Goal: Entertainment & Leisure: Consume media (video, audio)

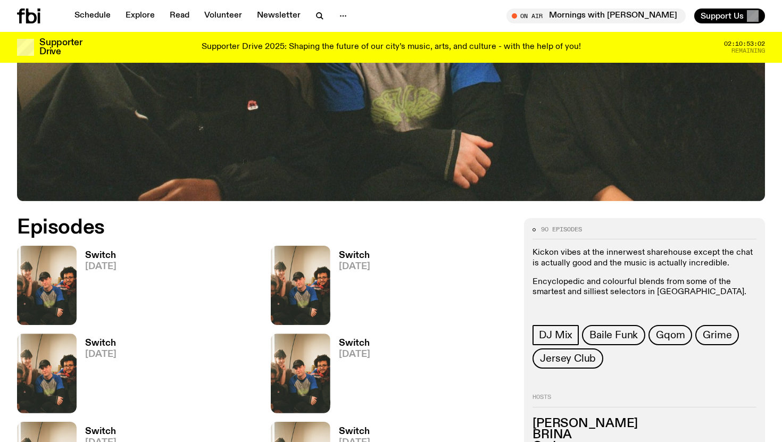
scroll to position [377, 0]
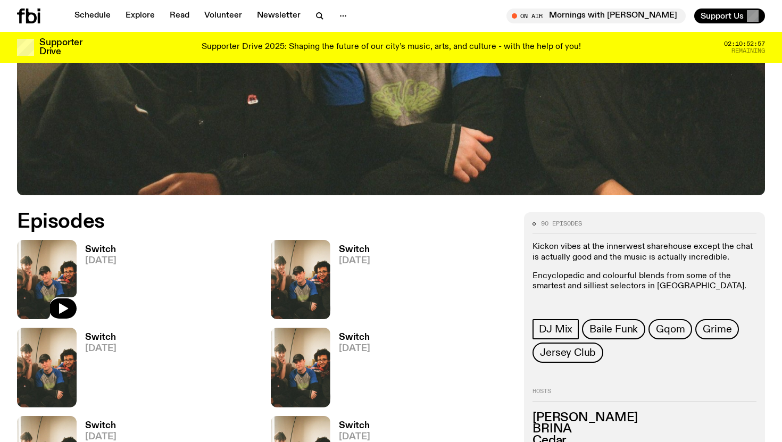
click at [70, 261] on img at bounding box center [47, 279] width 60 height 79
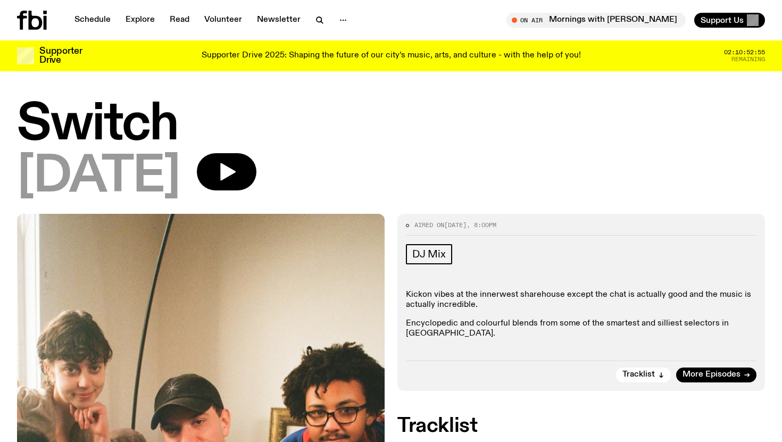
click at [262, 193] on div "[DATE]" at bounding box center [391, 177] width 748 height 48
click at [237, 181] on icon "button" at bounding box center [226, 171] width 21 height 21
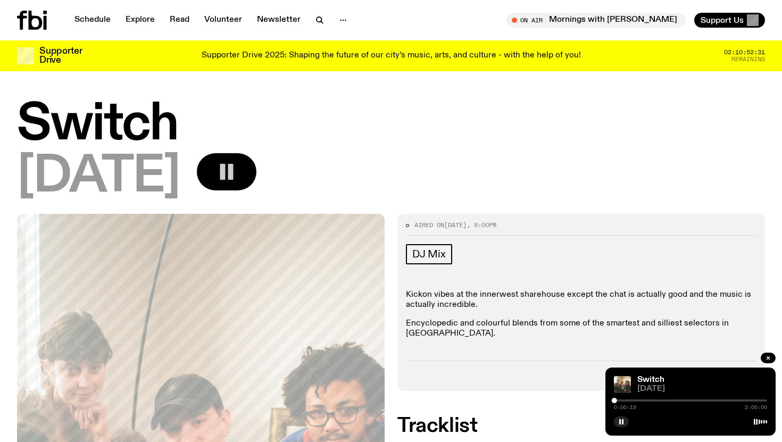
click at [634, 402] on div "0:00:19 2:00:00" at bounding box center [690, 404] width 153 height 13
click at [627, 402] on div "0:00:19 2:00:00" at bounding box center [690, 404] width 153 height 13
click at [680, 384] on div "Switch [DATE]" at bounding box center [703, 384] width 130 height 17
click at [660, 384] on div "Switch [DATE]" at bounding box center [703, 384] width 130 height 17
click at [653, 376] on link "Switch" at bounding box center [651, 380] width 27 height 9
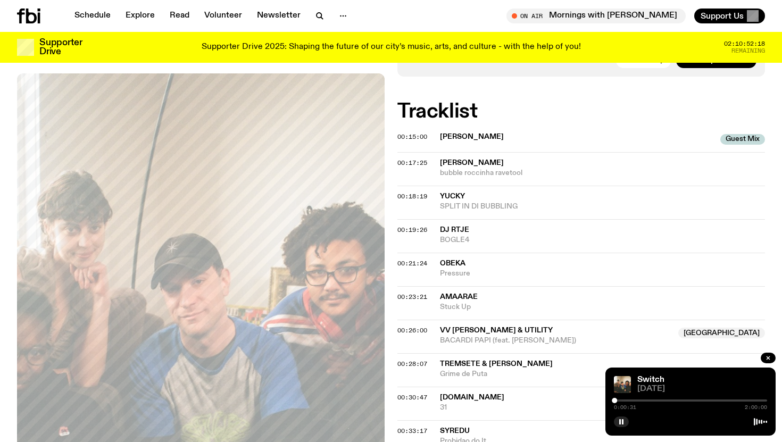
scroll to position [306, 0]
click at [469, 169] on span "bubble roccinha ravetool" at bounding box center [602, 174] width 325 height 10
click at [400, 159] on span "00:17:25" at bounding box center [413, 163] width 30 height 9
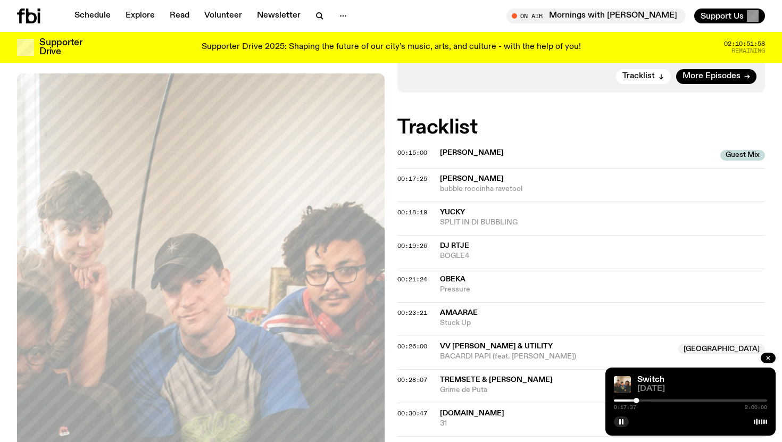
scroll to position [304, 0]
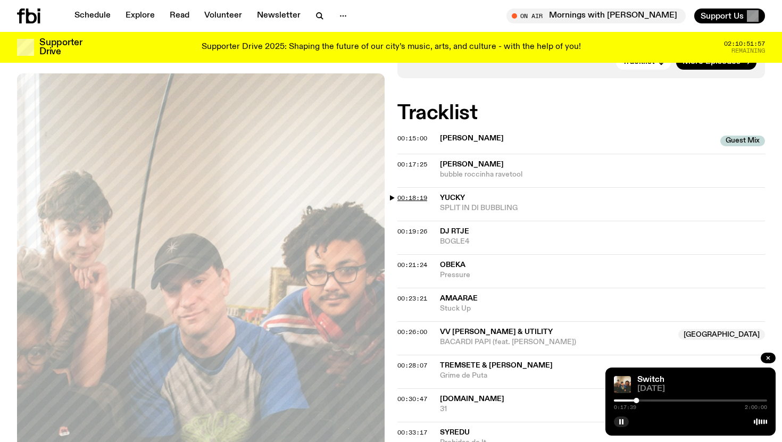
click at [414, 194] on span "00:18:19" at bounding box center [413, 198] width 30 height 9
click at [402, 194] on span "00:18:19" at bounding box center [413, 198] width 30 height 9
click at [407, 227] on span "00:19:26" at bounding box center [413, 231] width 30 height 9
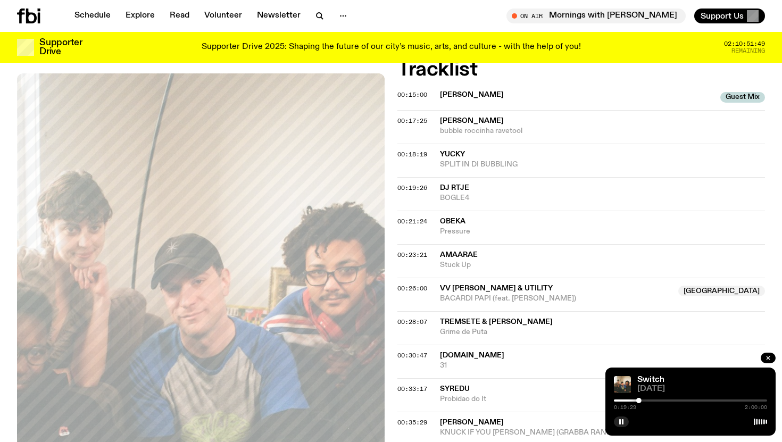
scroll to position [349, 0]
click at [412, 250] on span "00:23:21" at bounding box center [413, 254] width 30 height 9
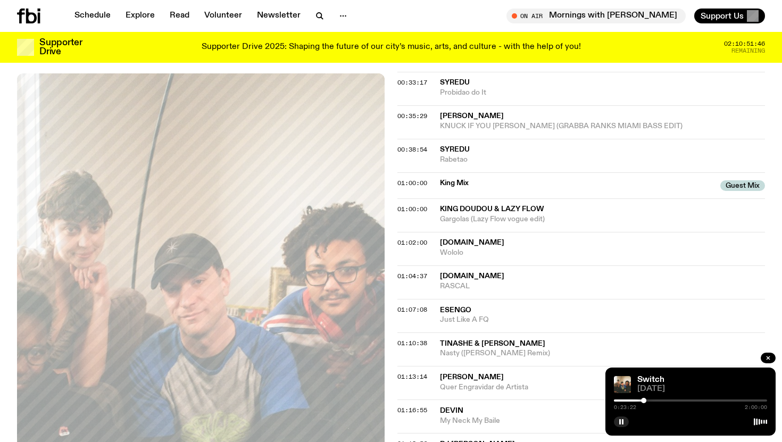
scroll to position [656, 0]
click at [415, 270] on span "01:04:37" at bounding box center [413, 274] width 30 height 9
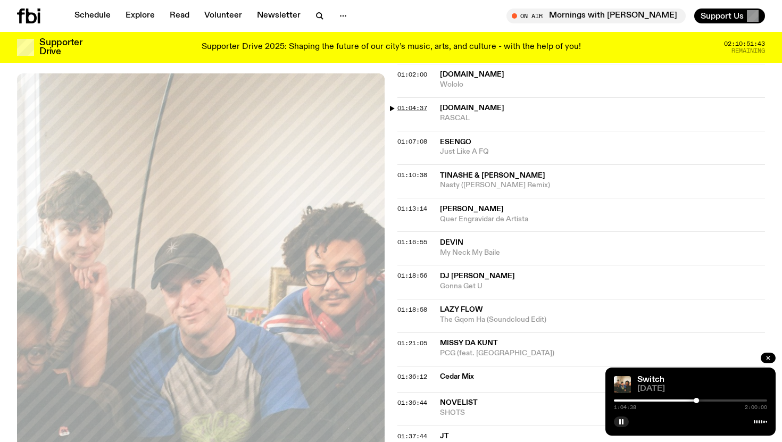
scroll to position [822, 0]
click at [412, 270] on div "01:18:56 DJ [PERSON_NAME] Gonna Get U" at bounding box center [582, 283] width 368 height 34
click at [412, 272] on span "01:18:56" at bounding box center [413, 276] width 30 height 9
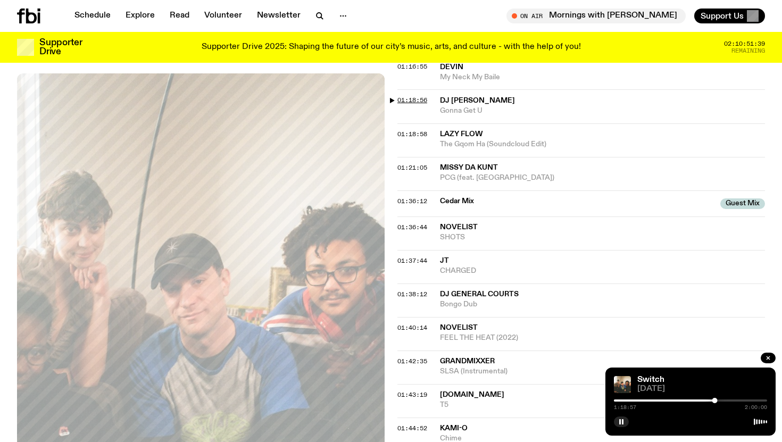
scroll to position [999, 0]
click at [419, 196] on span "01:36:12" at bounding box center [413, 200] width 30 height 9
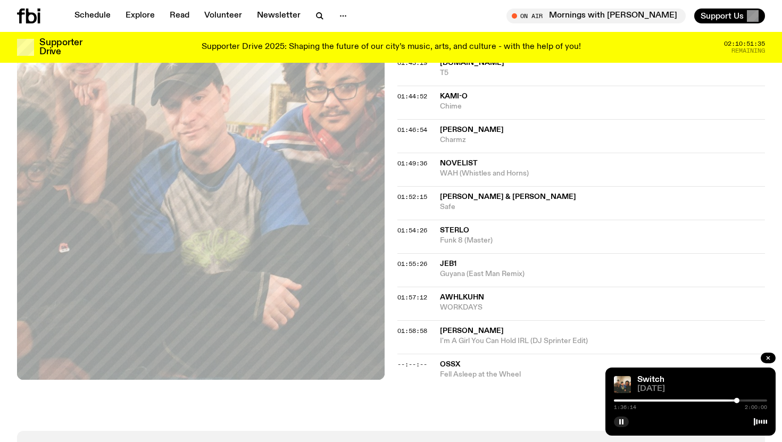
scroll to position [1332, 0]
click at [621, 422] on icon "button" at bounding box center [621, 422] width 6 height 6
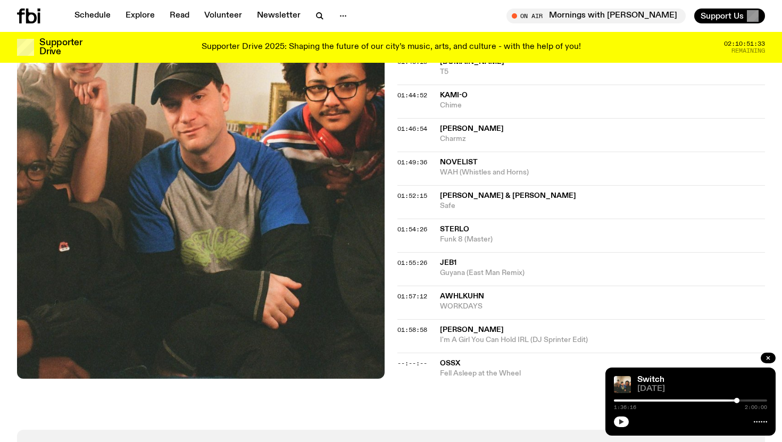
scroll to position [1383, 0]
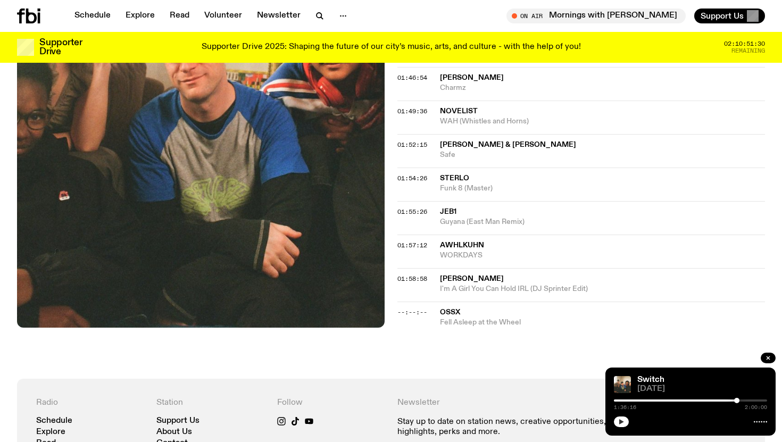
click at [477, 274] on span "[PERSON_NAME]" at bounding box center [602, 279] width 325 height 10
click at [417, 275] on span "01:58:58" at bounding box center [413, 279] width 30 height 9
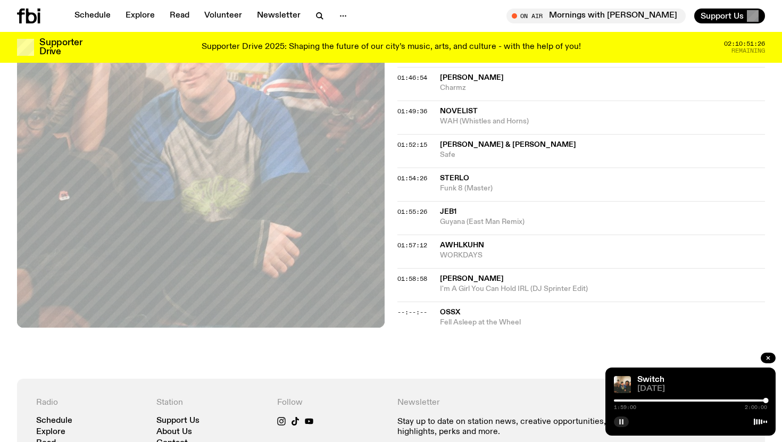
click at [621, 425] on icon "button" at bounding box center [621, 422] width 6 height 6
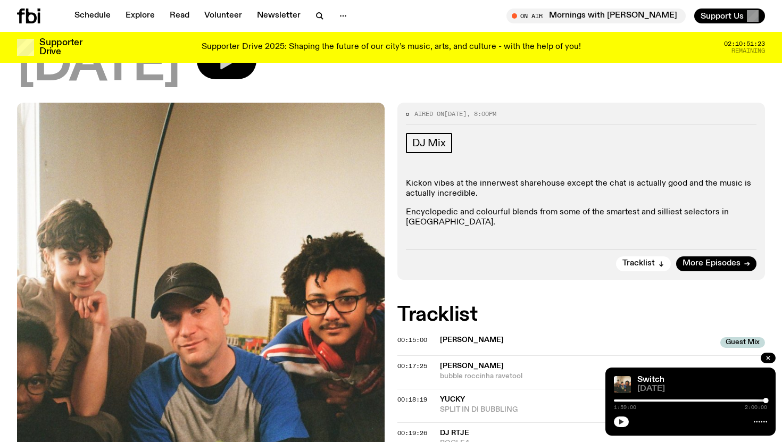
scroll to position [103, 0]
click at [719, 259] on span "More Episodes" at bounding box center [712, 263] width 58 height 8
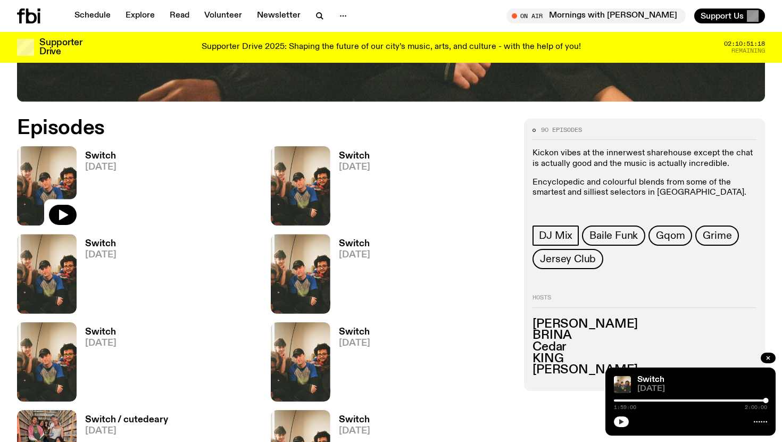
scroll to position [478, 0]
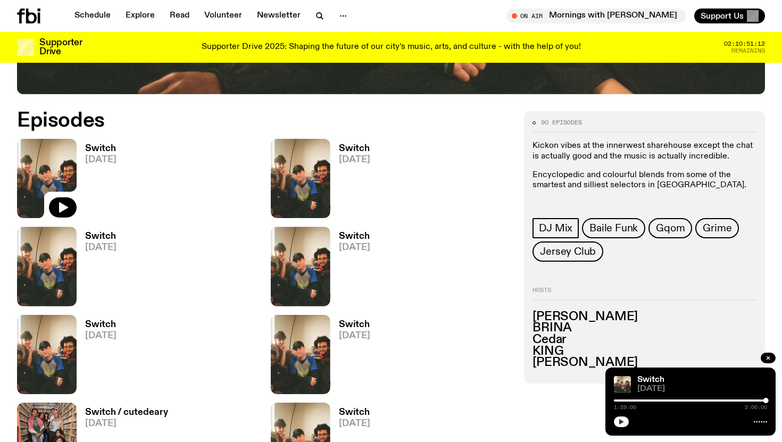
click at [354, 161] on span "[DATE]" at bounding box center [354, 159] width 31 height 9
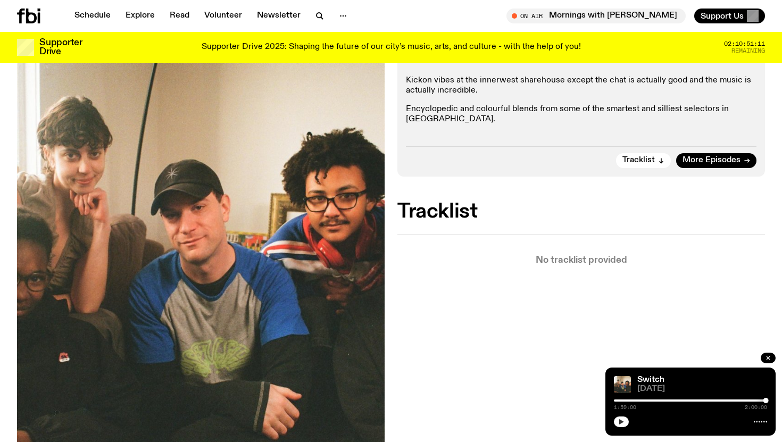
scroll to position [207, 0]
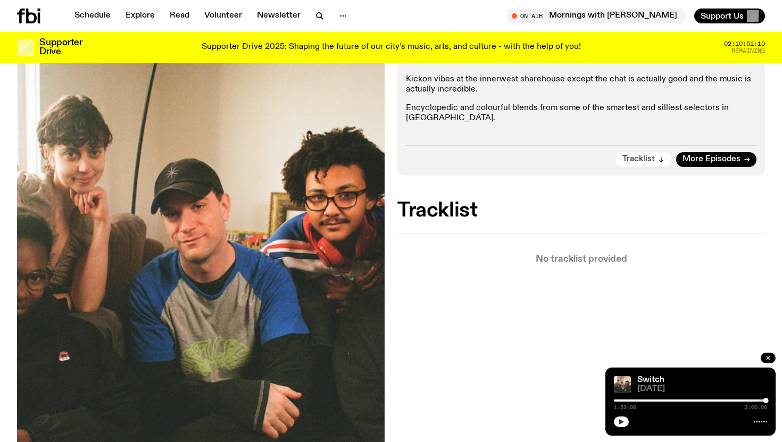
click at [656, 154] on button "Tracklist" at bounding box center [643, 159] width 55 height 15
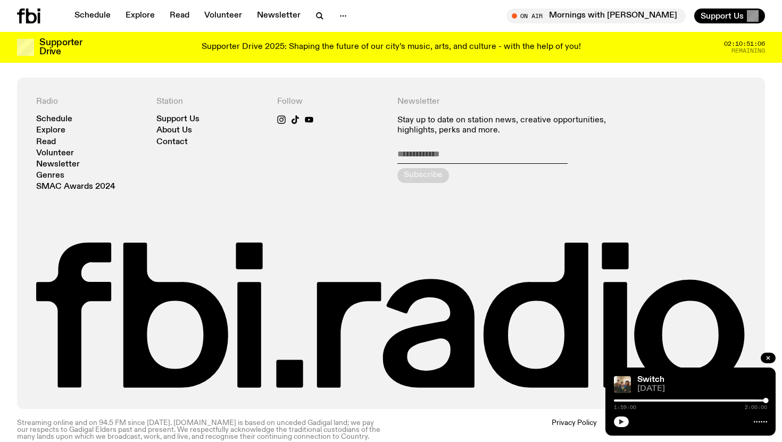
scroll to position [0, 0]
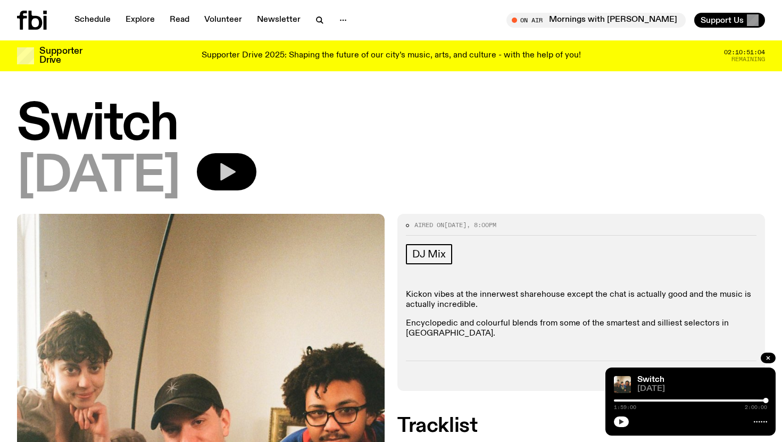
click at [236, 165] on icon "button" at bounding box center [227, 172] width 15 height 18
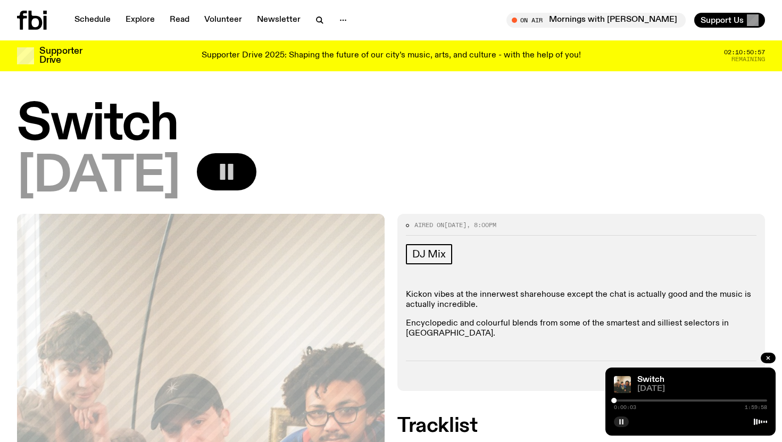
click at [671, 400] on div at bounding box center [690, 401] width 153 height 2
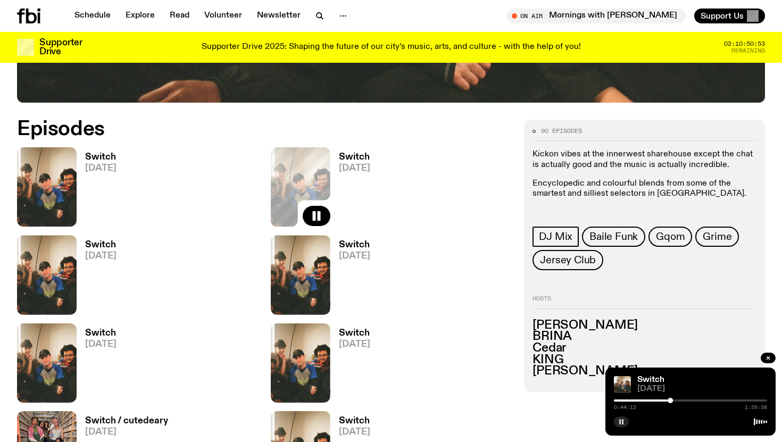
scroll to position [529, 0]
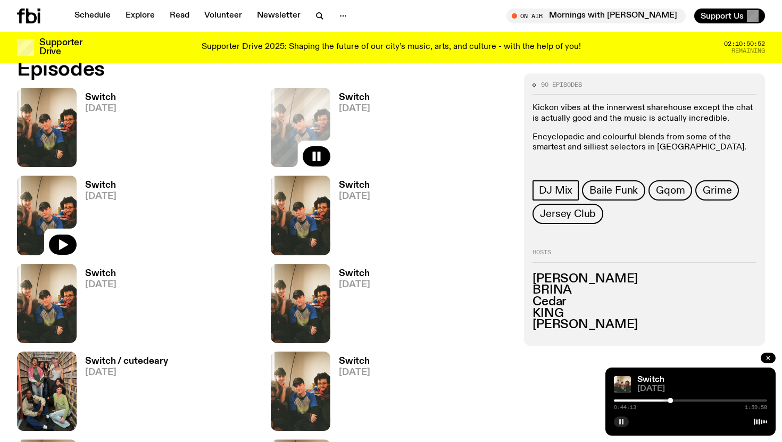
click at [60, 213] on img at bounding box center [47, 215] width 60 height 79
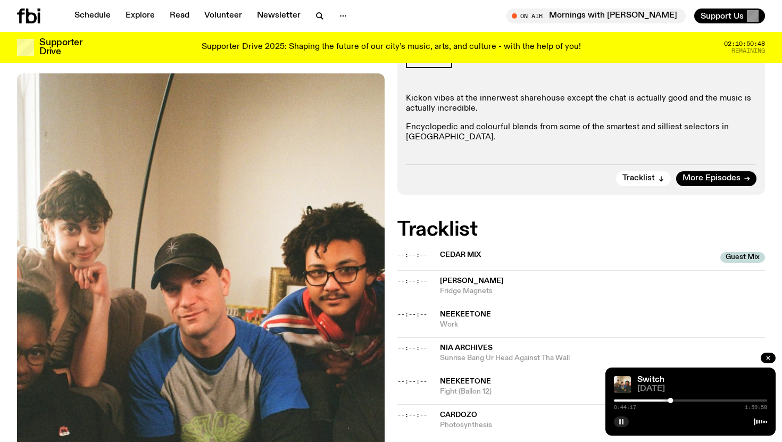
scroll to position [319, 0]
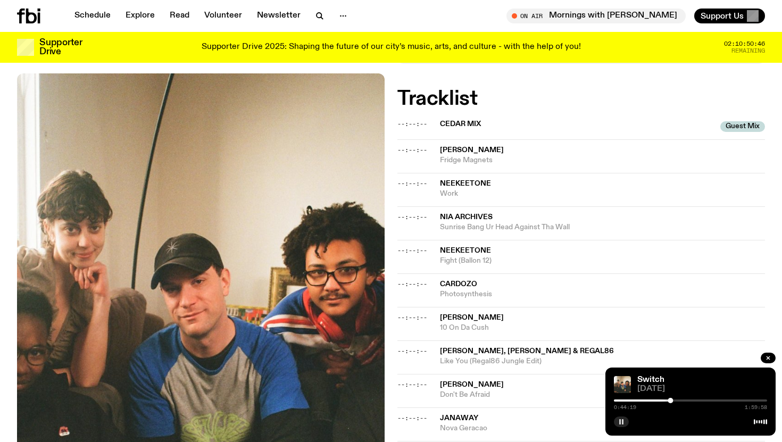
click at [619, 420] on icon "button" at bounding box center [621, 422] width 6 height 6
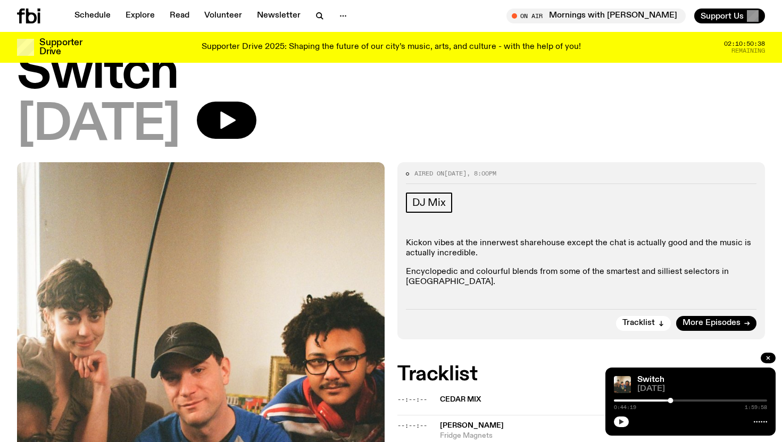
scroll to position [45, 0]
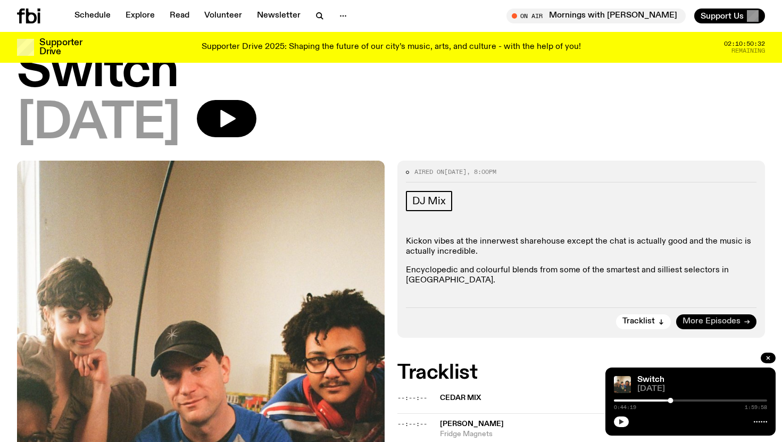
click at [698, 318] on span "More Episodes" at bounding box center [712, 322] width 58 height 8
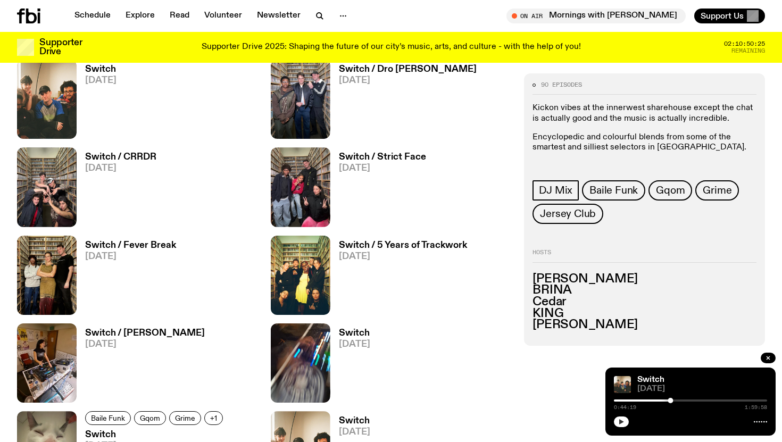
scroll to position [1086, 0]
